Goal: Ask a question

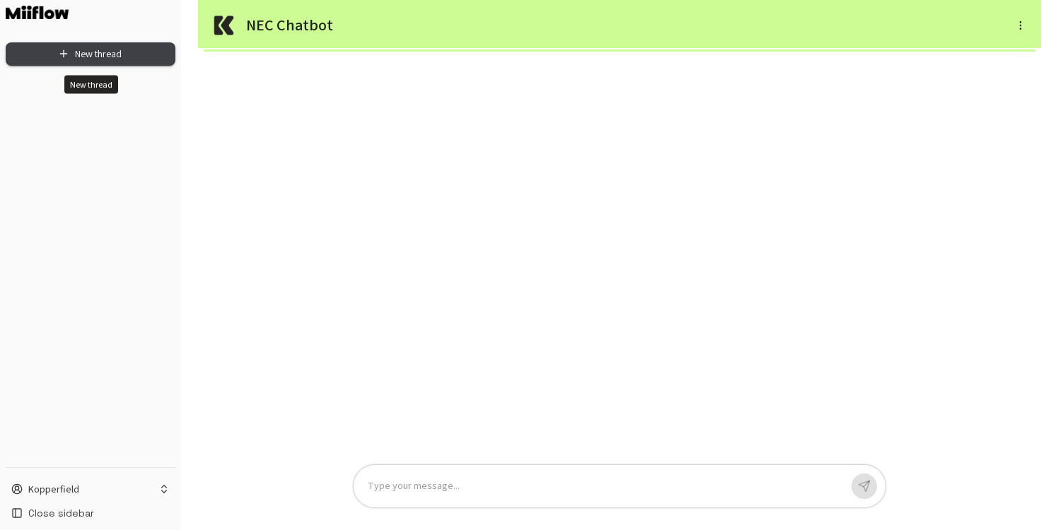
click at [117, 55] on button "New thread" at bounding box center [91, 53] width 170 height 23
click at [403, 482] on p at bounding box center [604, 487] width 472 height 16
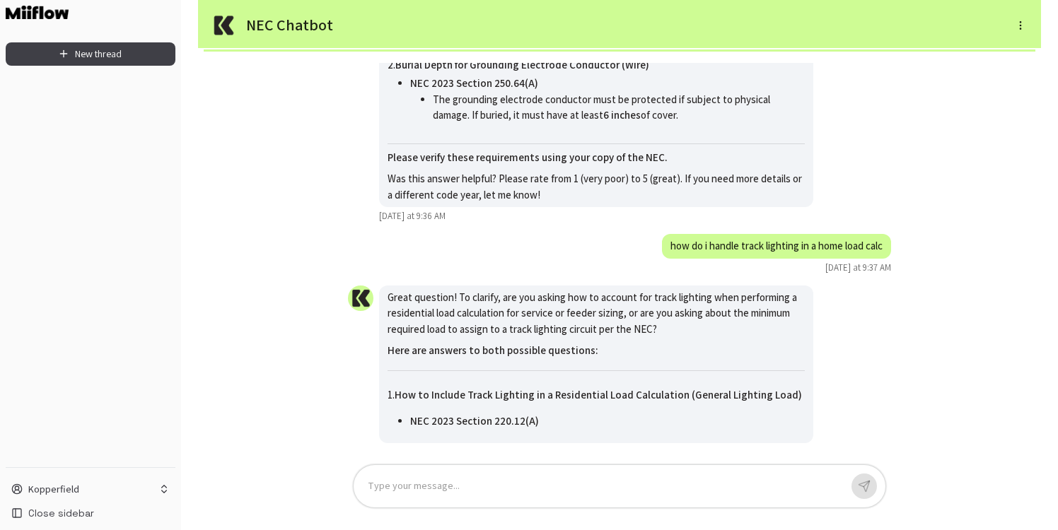
click at [614, 269] on div "Great question! To clarify, are you asking how to account for track lighting wh…" at bounding box center [619, 258] width 566 height 391
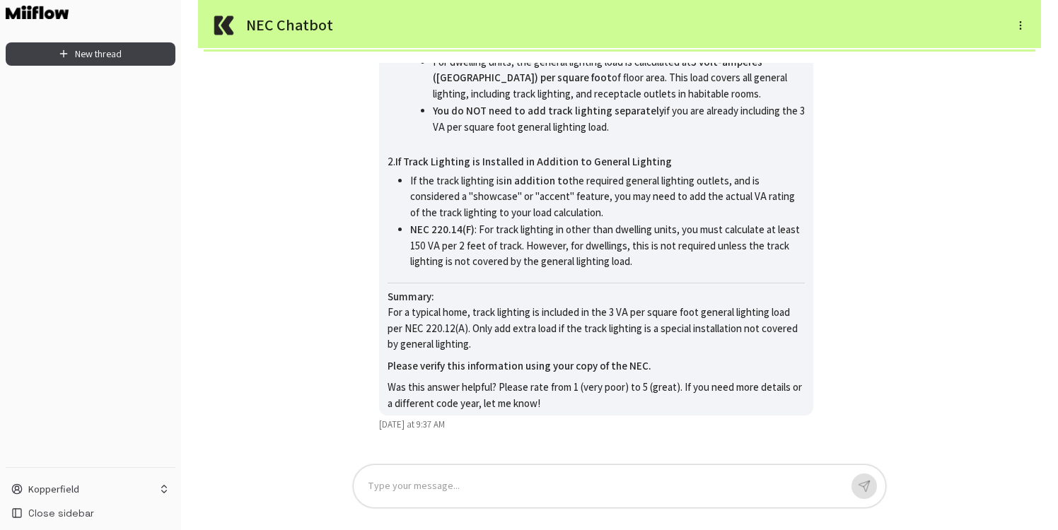
click at [492, 481] on div at bounding box center [604, 487] width 472 height 16
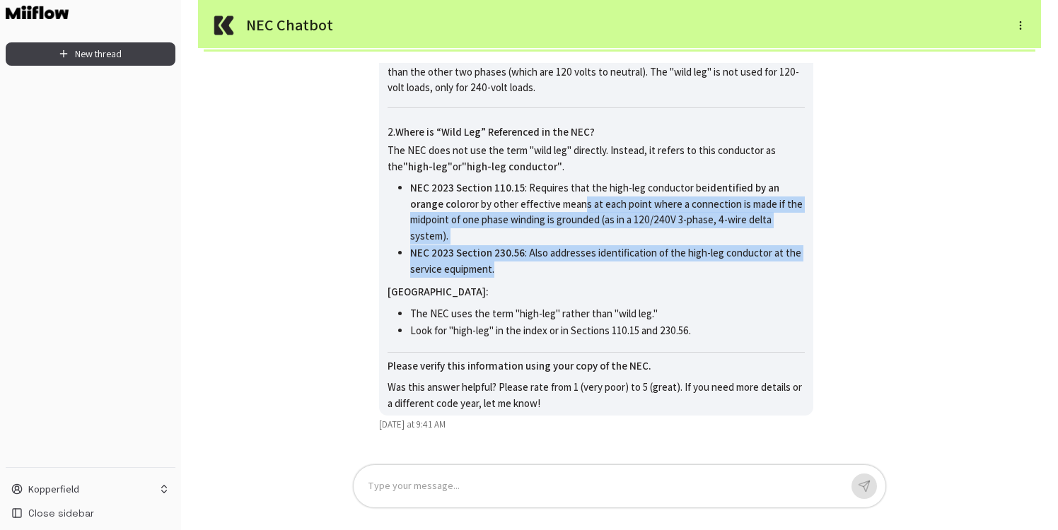
drag, startPoint x: 538, startPoint y: 267, endPoint x: 546, endPoint y: 208, distance: 59.9
click at [545, 209] on ul "NEC 2023 Section 110.15 : Requires that the high-leg conductor be identified by…" at bounding box center [595, 229] width 417 height 98
click at [546, 208] on li "NEC 2023 Section 110.15 : Requires that the high-leg conductor be identified by…" at bounding box center [607, 212] width 394 height 65
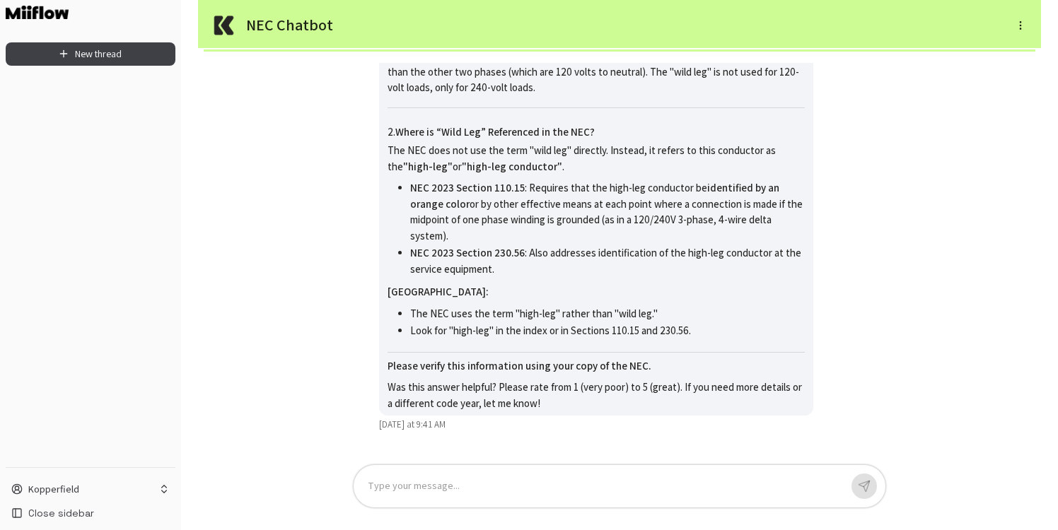
click at [457, 477] on div "Type your message..." at bounding box center [619, 486] width 532 height 42
click at [441, 492] on div at bounding box center [604, 487] width 472 height 16
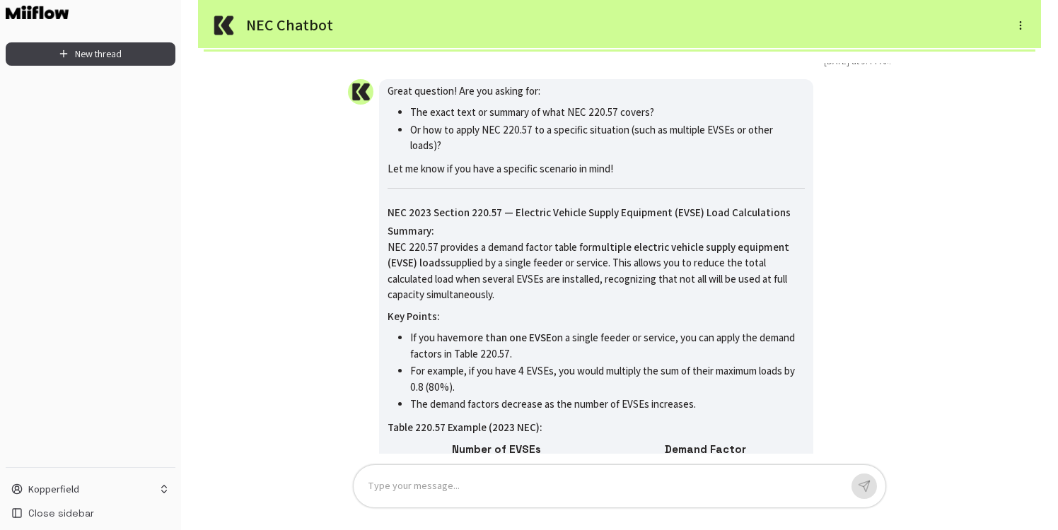
click at [340, 394] on div "Great question! Are you asking for: The exact text or summary of what NEC 220.5…" at bounding box center [619, 258] width 566 height 391
click at [105, 51] on button "New thread" at bounding box center [91, 53] width 170 height 23
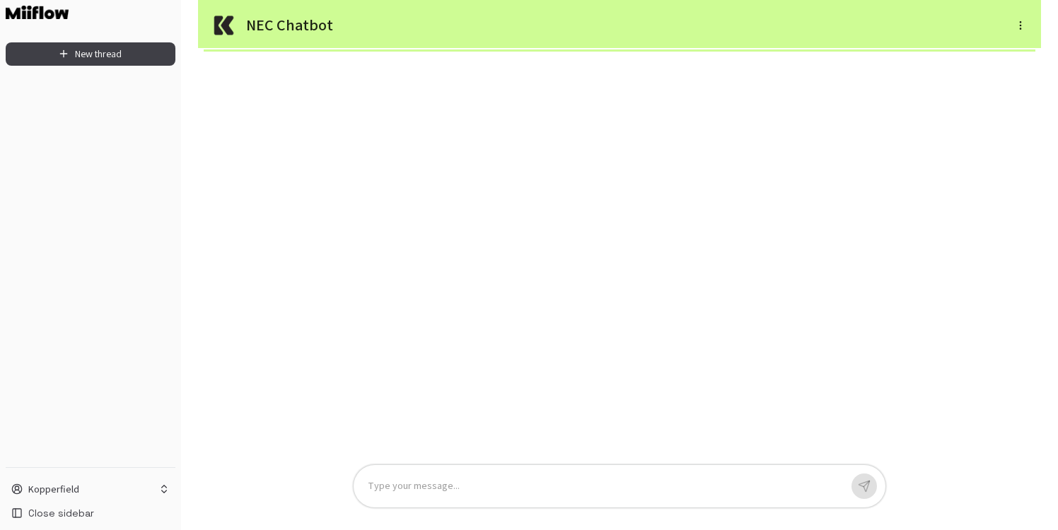
click at [305, 286] on div "NEC Chatbot Type your message..." at bounding box center [619, 265] width 843 height 530
click at [124, 483] on html "New thread Kopperfield Close sidebar NEC Chatbot Type your message..." at bounding box center [529, 265] width 1058 height 530
click at [252, 312] on html "New thread Kopperfield Close sidebar NEC Chatbot Type your message... [EMAIL_AD…" at bounding box center [529, 265] width 1058 height 530
click at [312, 74] on div "NEC Chatbot Type your message..." at bounding box center [619, 265] width 843 height 530
click at [282, 28] on h5 "NEC Chatbot" at bounding box center [535, 25] width 578 height 20
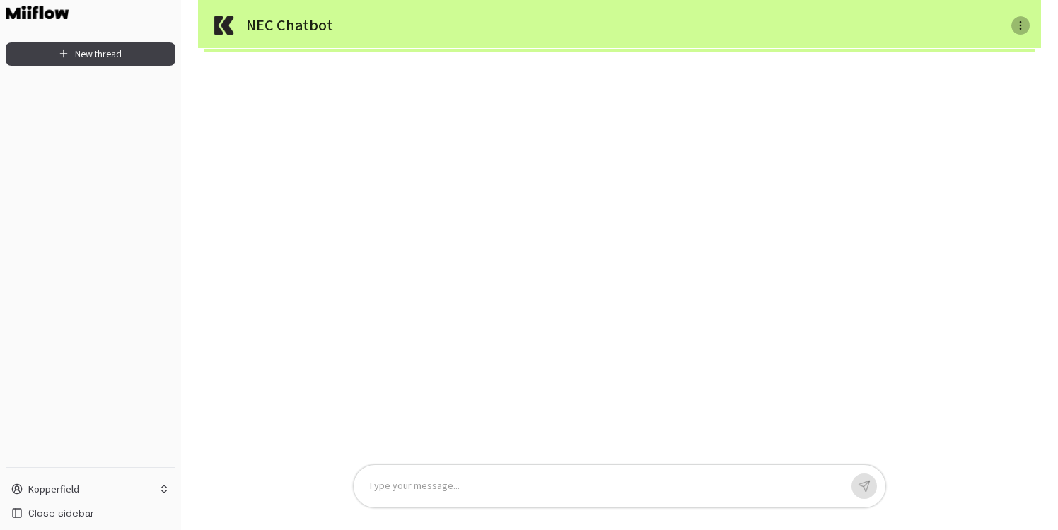
click at [1019, 24] on icon "button" at bounding box center [1019, 25] width 11 height 11
click at [1017, 90] on div at bounding box center [529, 265] width 1058 height 530
click at [1019, 28] on icon "button" at bounding box center [1019, 25] width 11 height 11
click at [1008, 52] on li "New thread" at bounding box center [998, 50] width 65 height 21
click at [1008, 77] on div "NEC Chatbot Type your message..." at bounding box center [619, 265] width 843 height 530
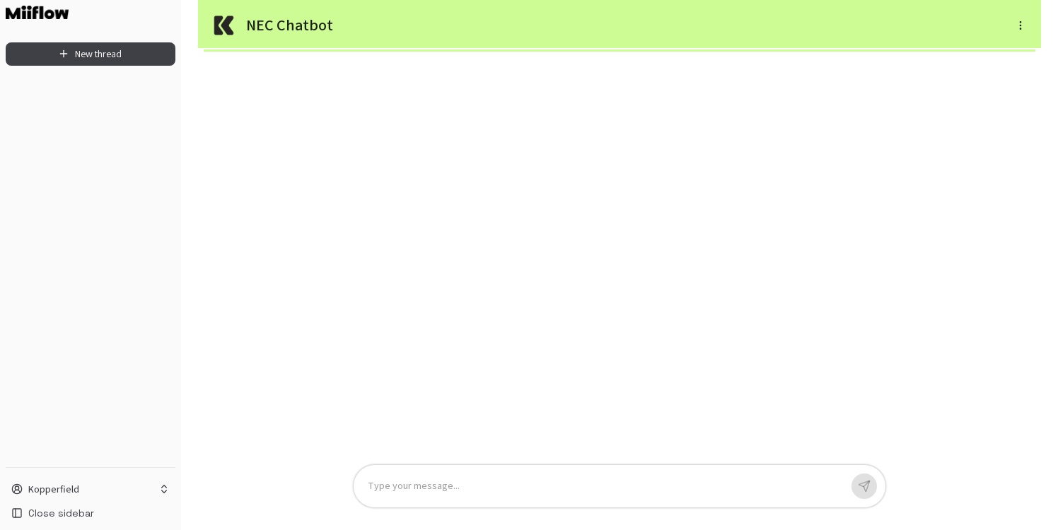
click at [744, 140] on div at bounding box center [619, 258] width 566 height 391
